Goal: Complete application form

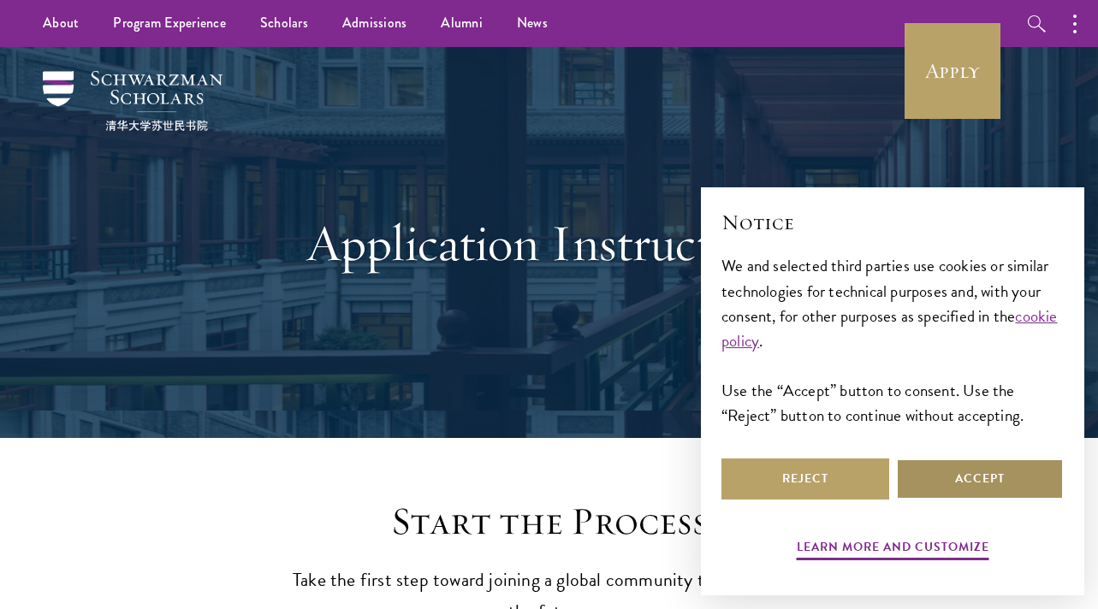
click at [950, 478] on button "Accept" at bounding box center [980, 479] width 168 height 41
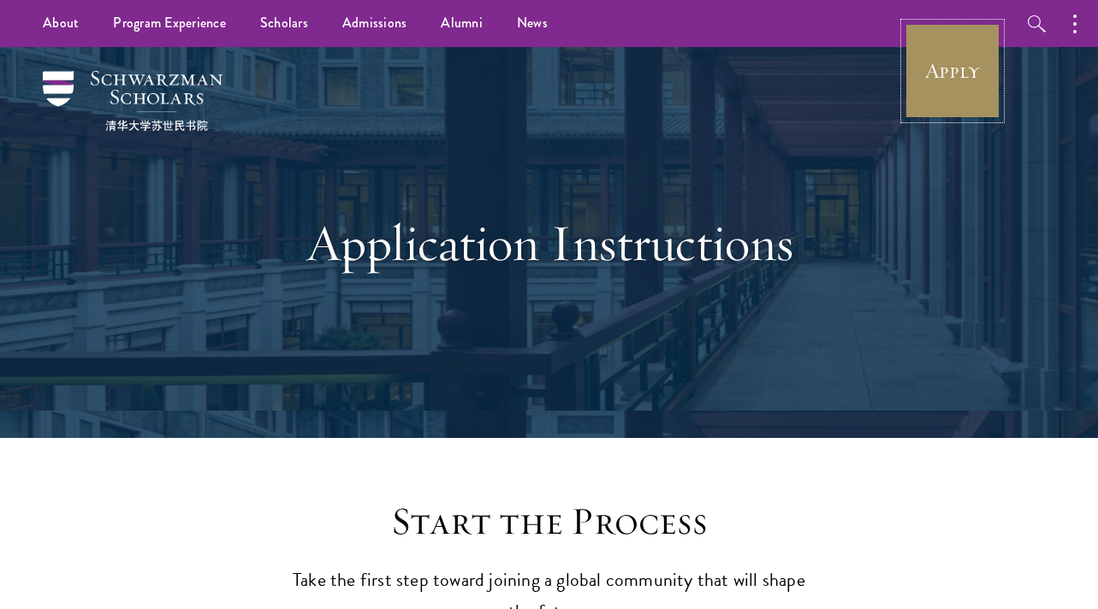
click at [936, 99] on link "Apply" at bounding box center [953, 71] width 96 height 96
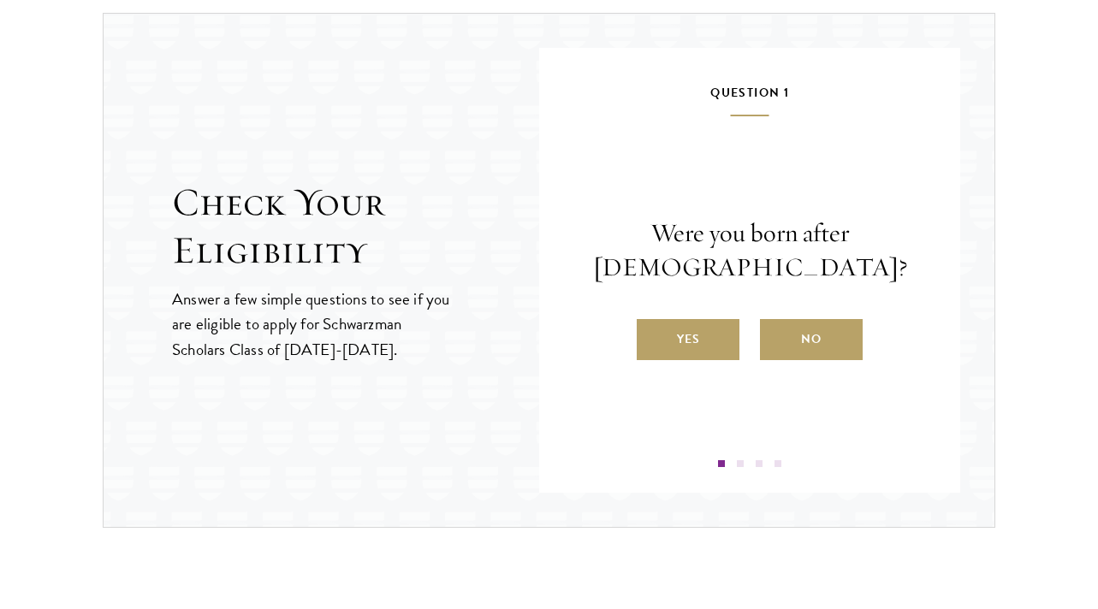
scroll to position [1802, 0]
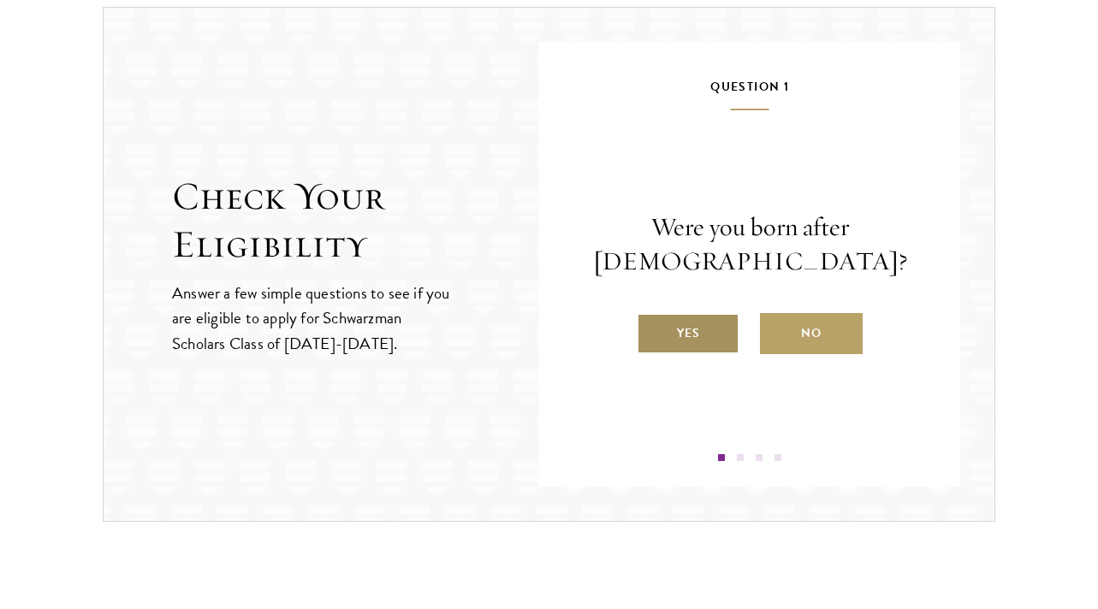
click at [696, 347] on label "Yes" at bounding box center [688, 333] width 103 height 41
click at [652, 330] on input "Yes" at bounding box center [644, 322] width 15 height 15
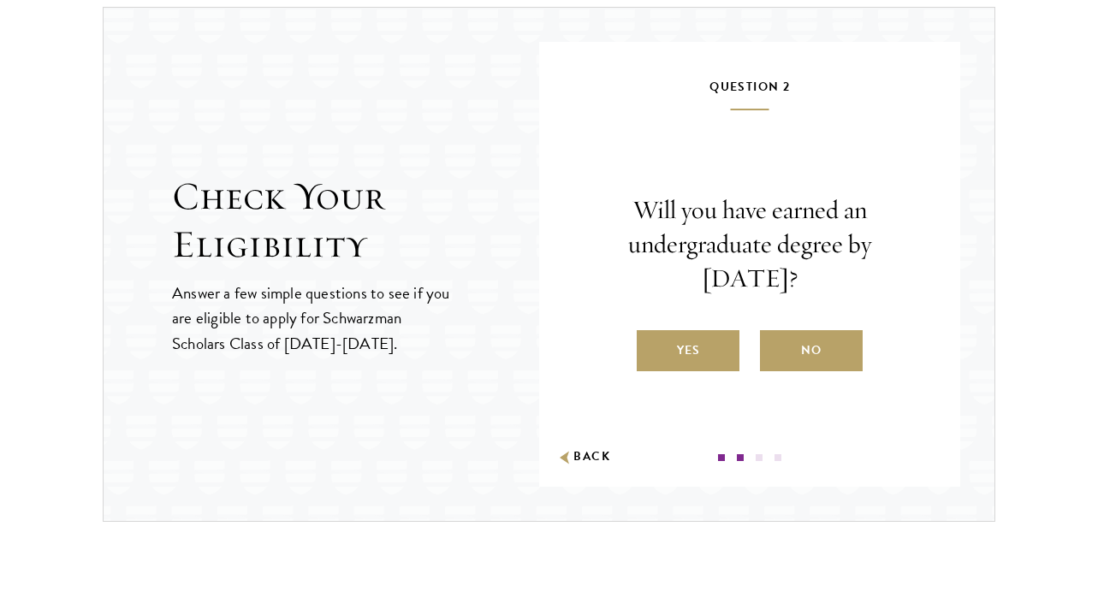
click at [696, 347] on label "Yes" at bounding box center [688, 350] width 103 height 41
click at [652, 347] on input "Yes" at bounding box center [644, 339] width 15 height 15
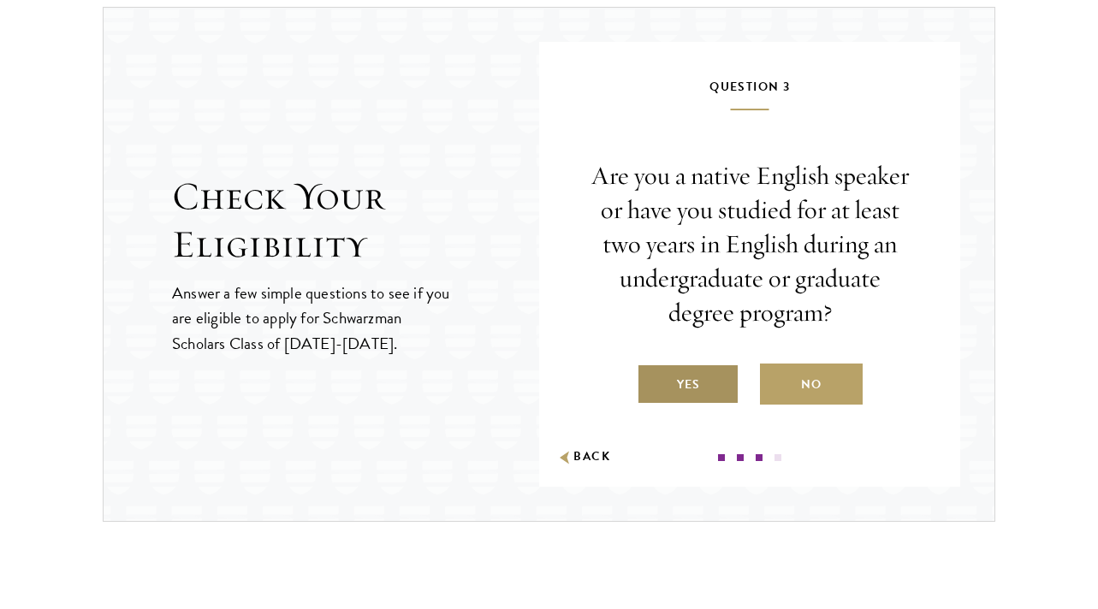
click at [717, 385] on label "Yes" at bounding box center [688, 384] width 103 height 41
click at [652, 382] on input "Yes" at bounding box center [644, 373] width 15 height 15
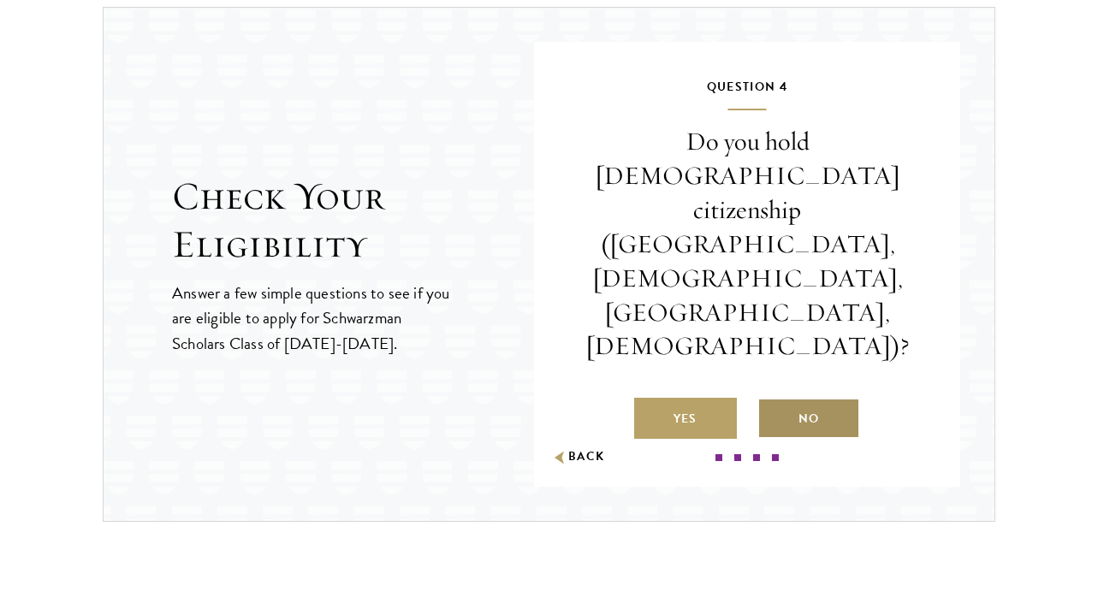
click at [785, 398] on label "No" at bounding box center [808, 418] width 103 height 41
click at [773, 400] on input "No" at bounding box center [764, 407] width 15 height 15
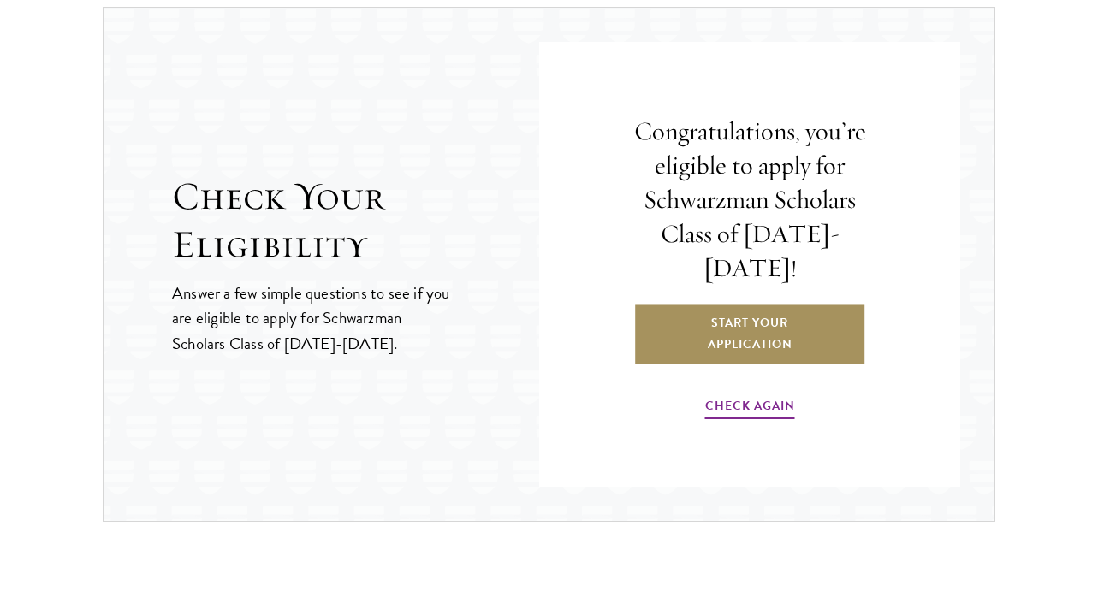
click at [760, 328] on link "Start Your Application" at bounding box center [749, 334] width 233 height 62
